Goal: Browse casually: Explore the website without a specific task or goal

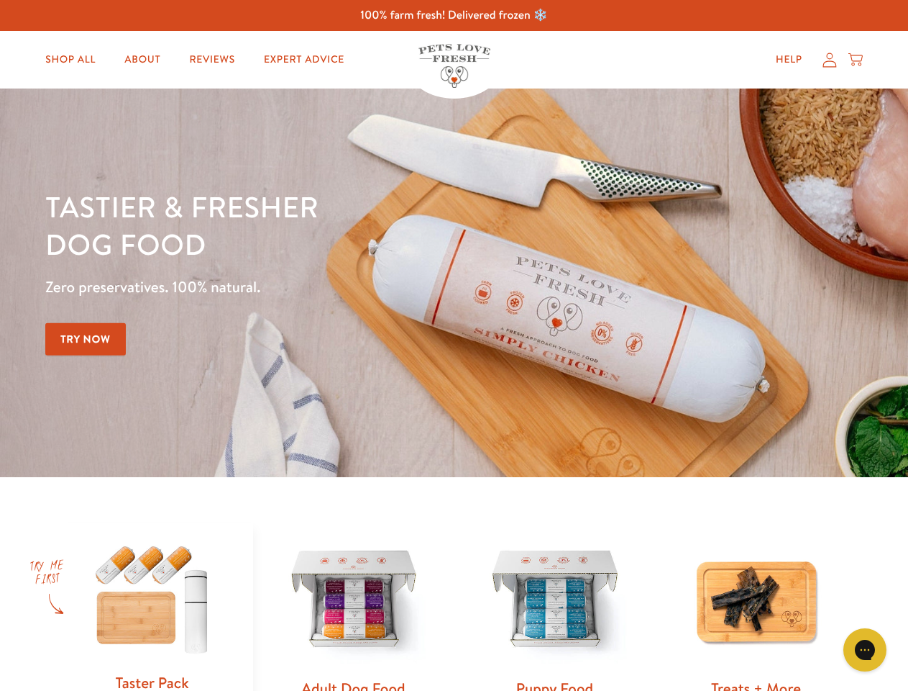
click at [454, 345] on div "Tastier & fresher dog food Zero preservatives. 100% natural. Try Now" at bounding box center [317, 283] width 545 height 190
click at [865, 650] on icon "Gorgias live chat" at bounding box center [865, 649] width 14 height 14
